Goal: Task Accomplishment & Management: Use online tool/utility

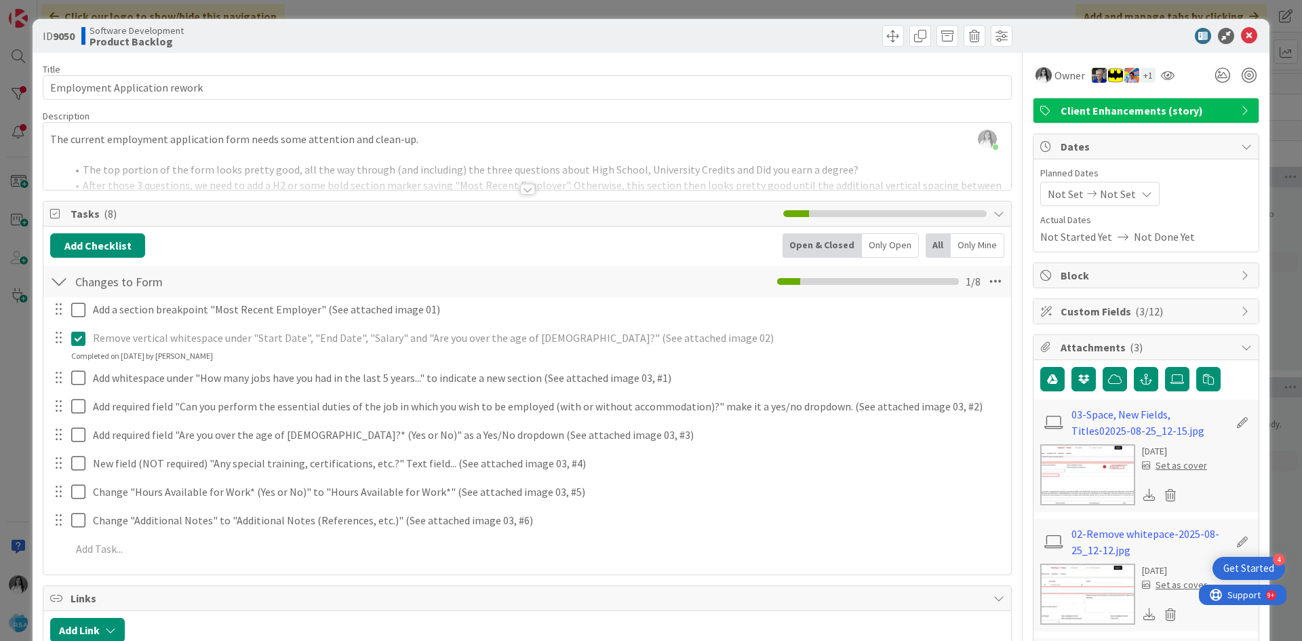
scroll to position [79, 0]
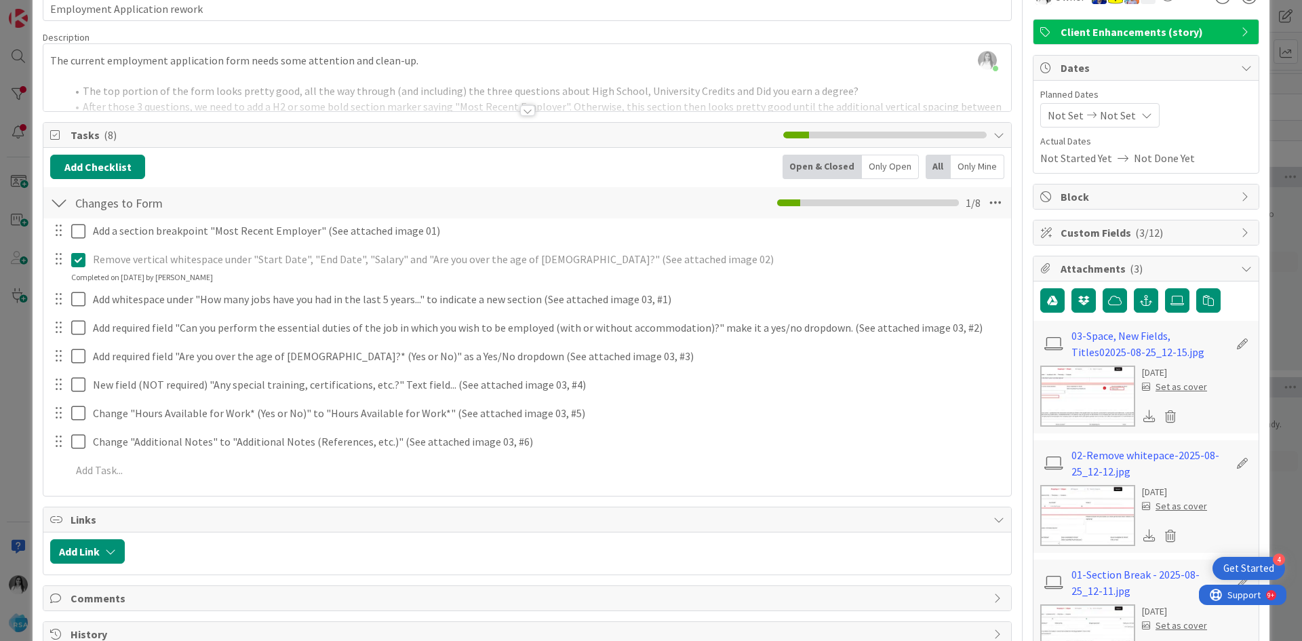
click at [79, 260] on icon at bounding box center [81, 260] width 20 height 16
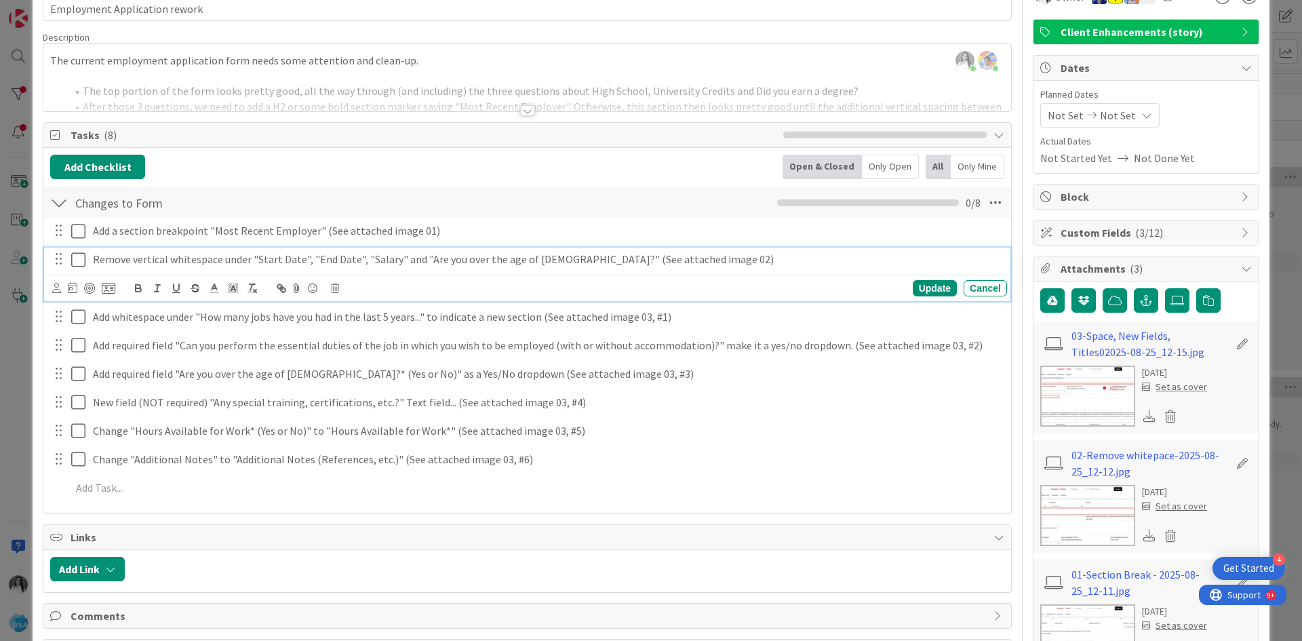
scroll to position [218, 0]
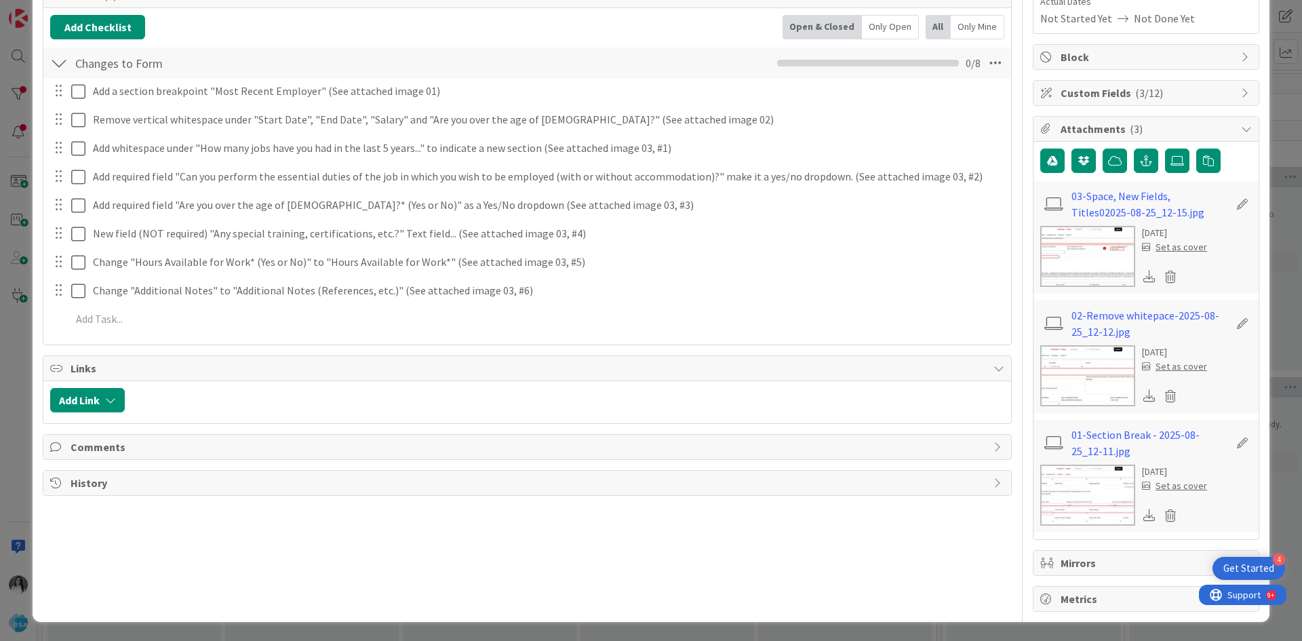
click at [1241, 132] on icon at bounding box center [1246, 128] width 11 height 11
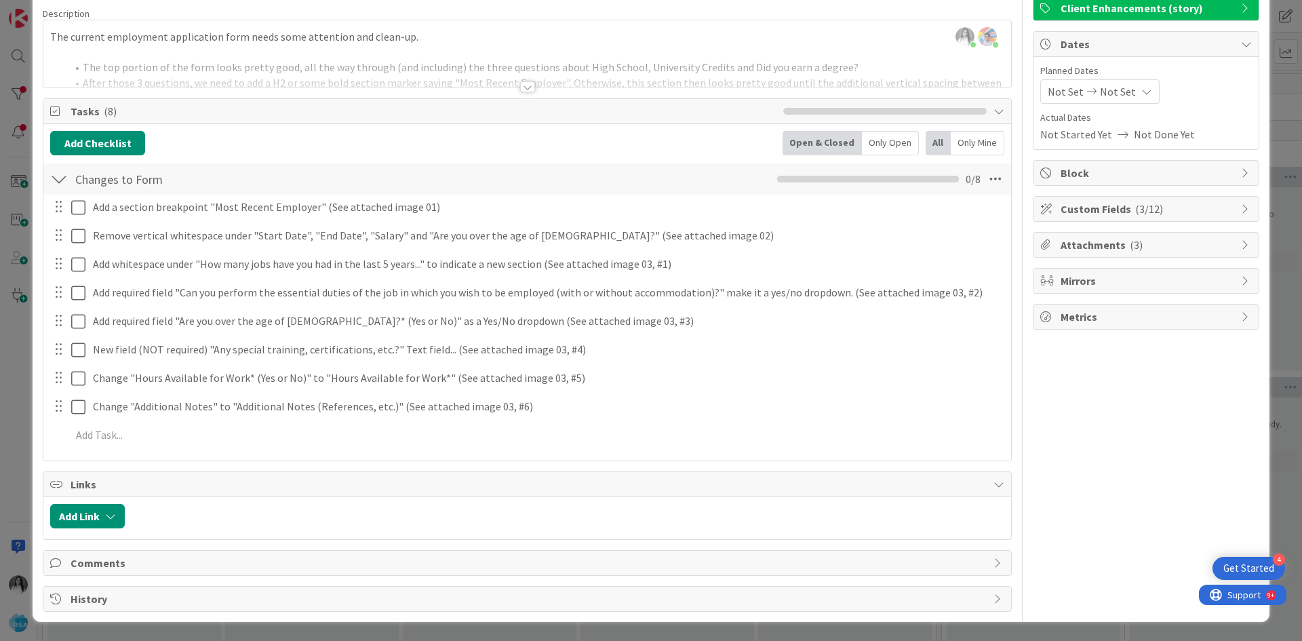
scroll to position [102, 0]
click at [1147, 245] on span "Attachments ( 3 )" at bounding box center [1147, 245] width 174 height 16
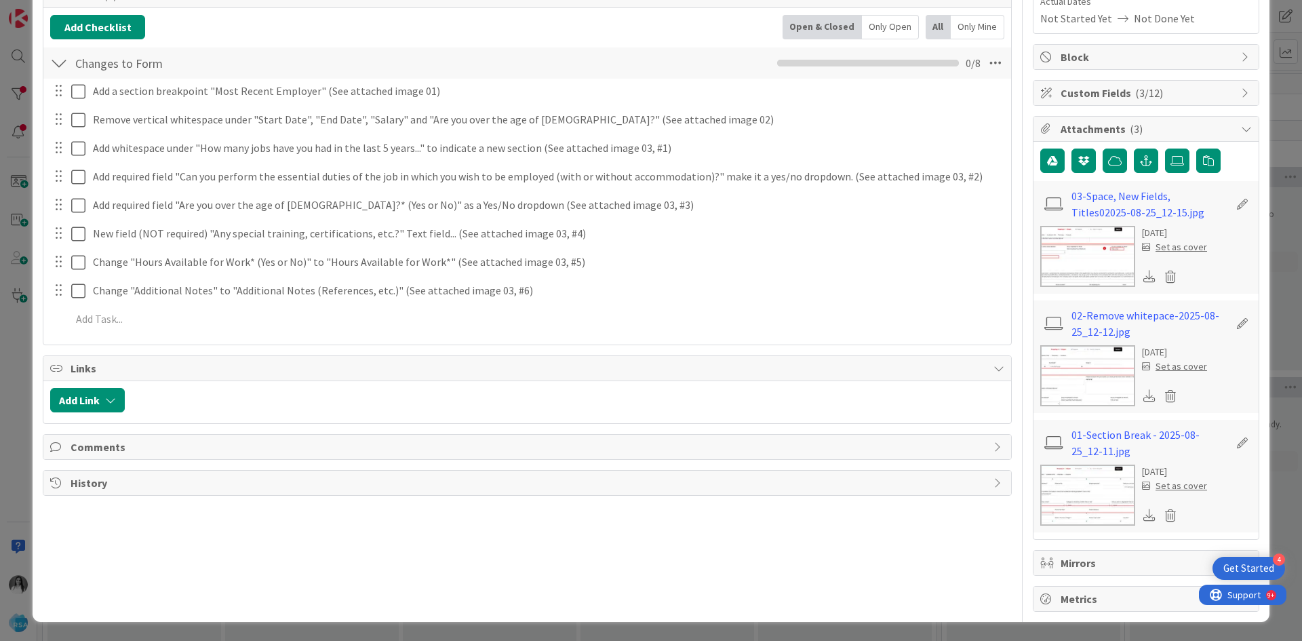
click at [1141, 92] on span "( 3/12 )" at bounding box center [1149, 93] width 28 height 14
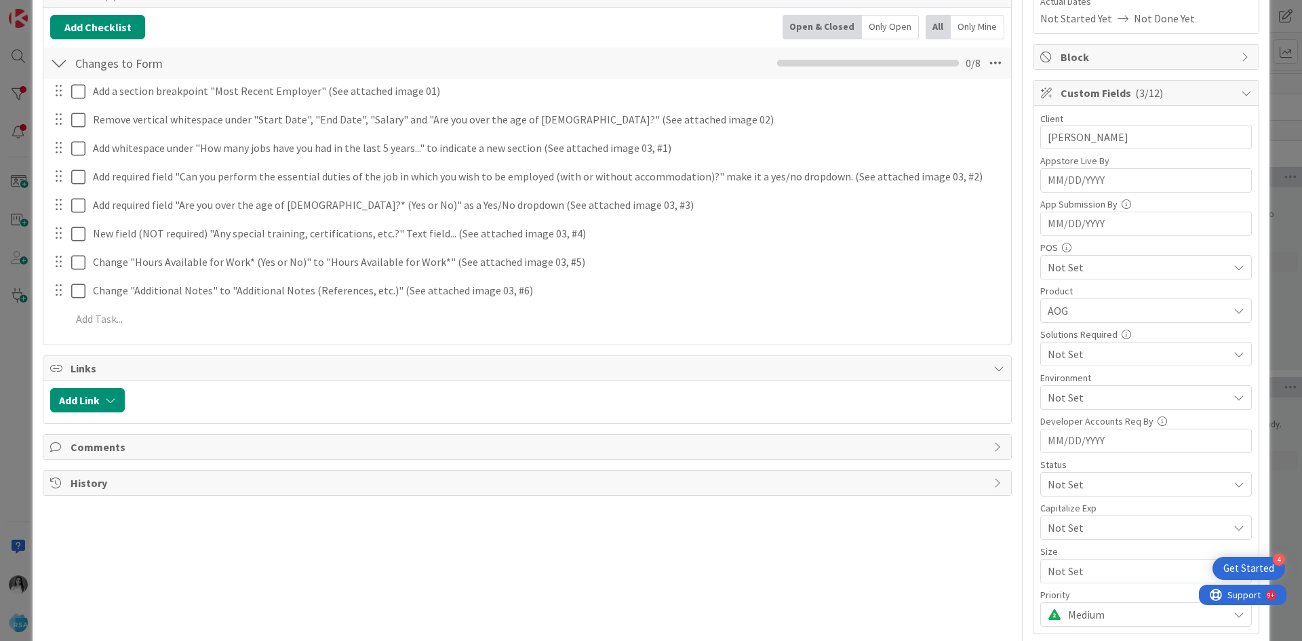
click at [1141, 92] on span "( 3/12 )" at bounding box center [1149, 93] width 28 height 14
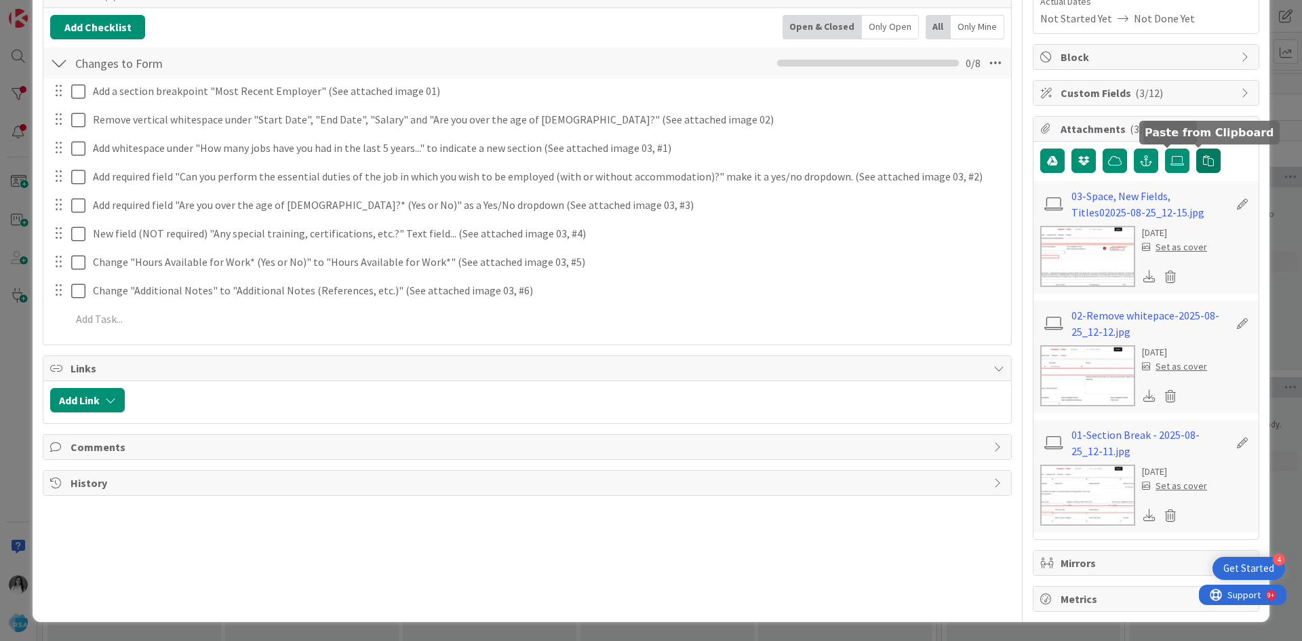
click at [1196, 163] on button "button" at bounding box center [1208, 160] width 24 height 24
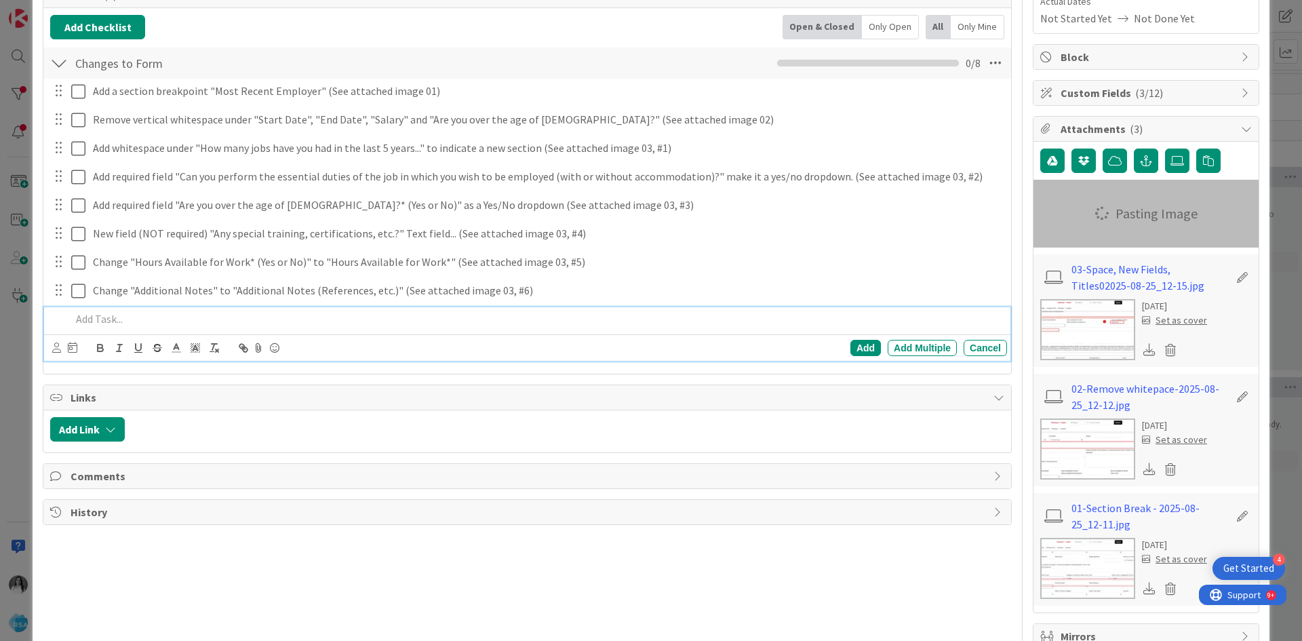
click at [103, 319] on p at bounding box center [536, 319] width 930 height 16
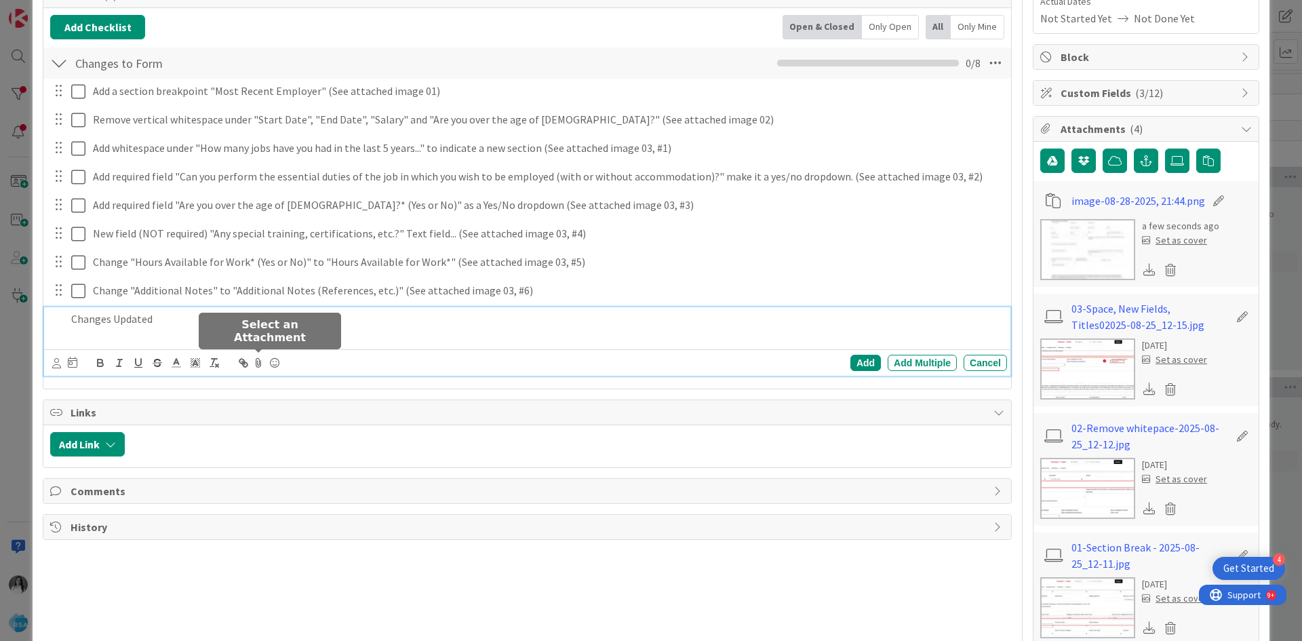
click at [256, 359] on icon at bounding box center [258, 362] width 16 height 19
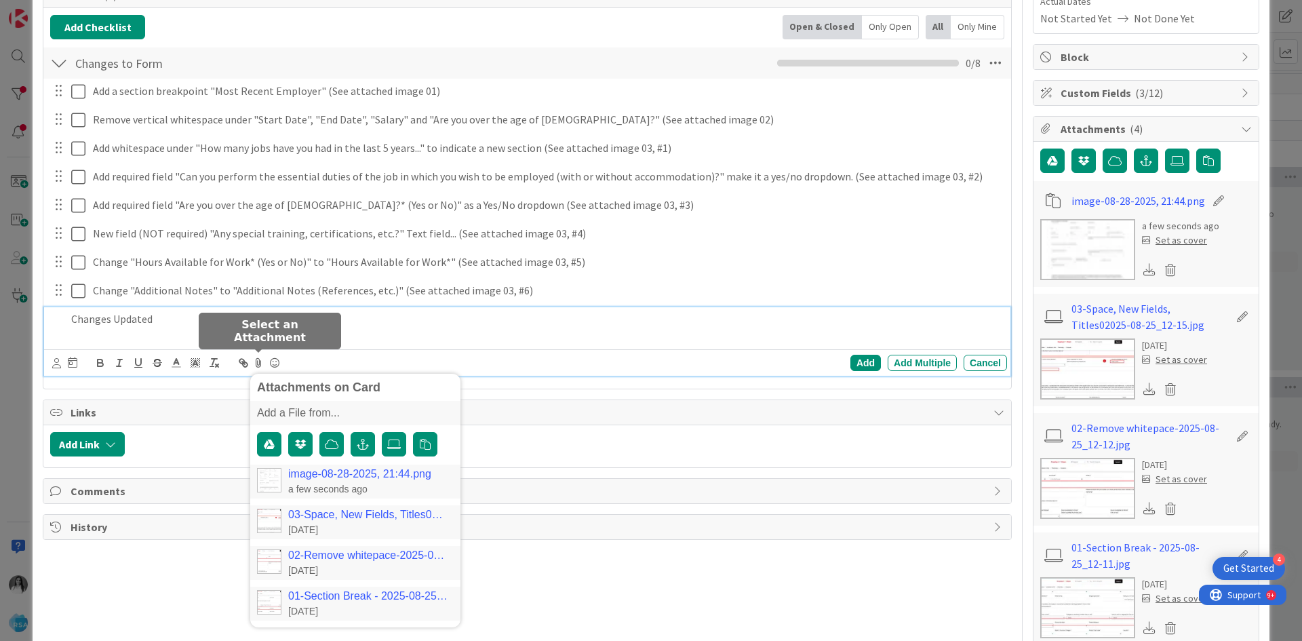
click at [306, 477] on link "image-08-28-2025, 21:44.png" at bounding box center [359, 474] width 143 height 12
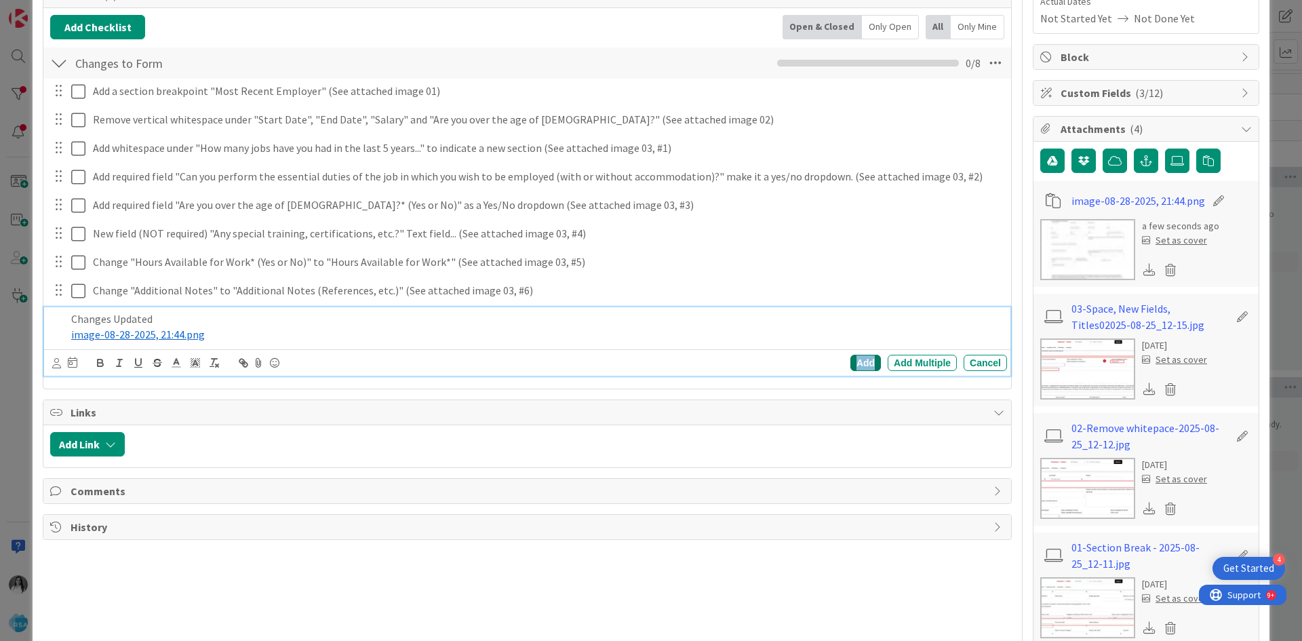
click at [850, 361] on div "Add" at bounding box center [865, 363] width 31 height 16
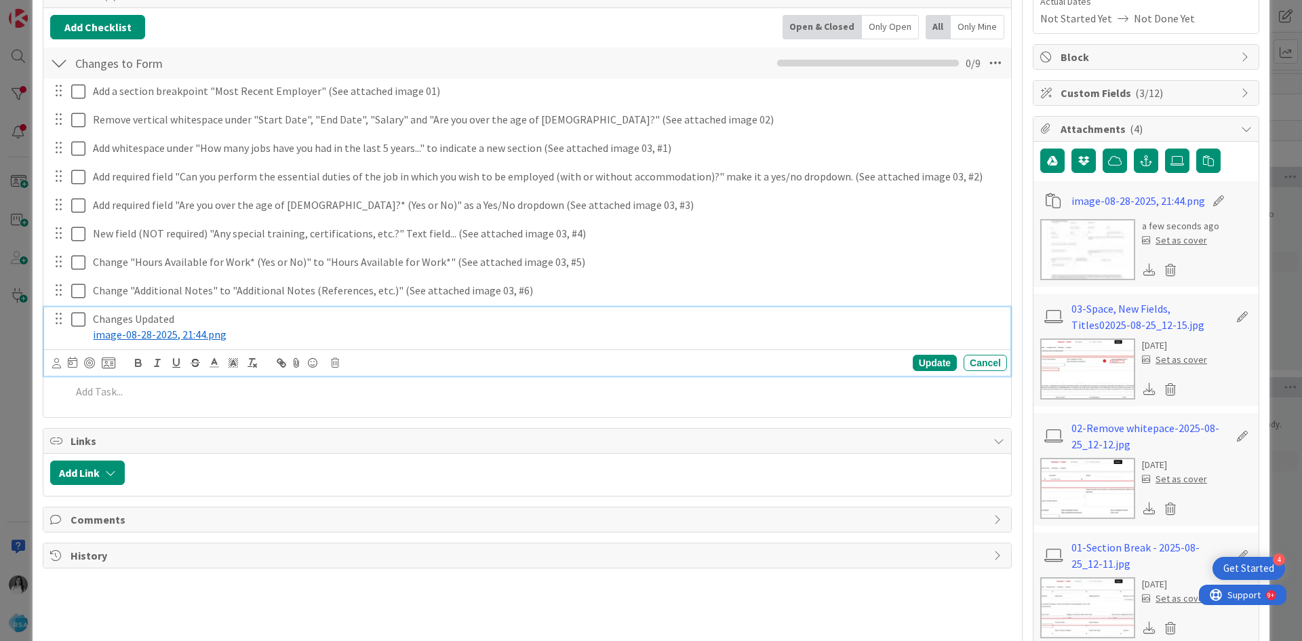
click at [74, 315] on icon at bounding box center [81, 319] width 20 height 16
